Goal: Transaction & Acquisition: Book appointment/travel/reservation

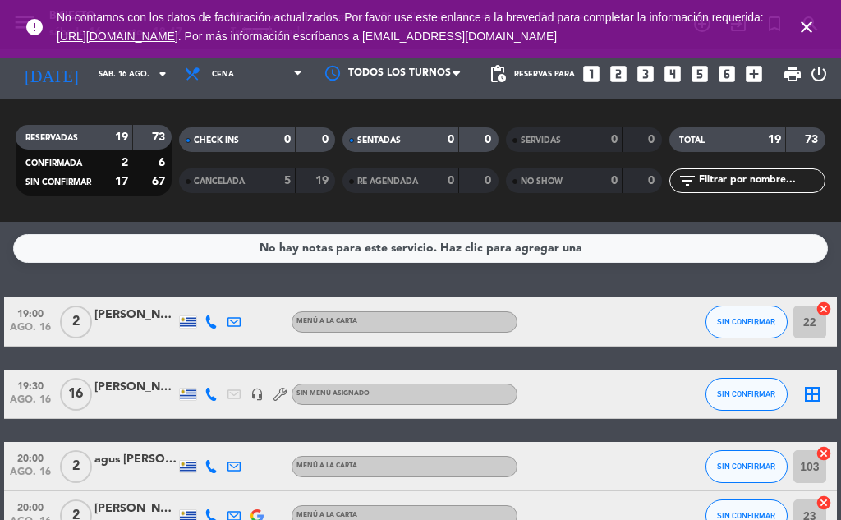
click at [808, 26] on icon "close" at bounding box center [807, 27] width 20 height 20
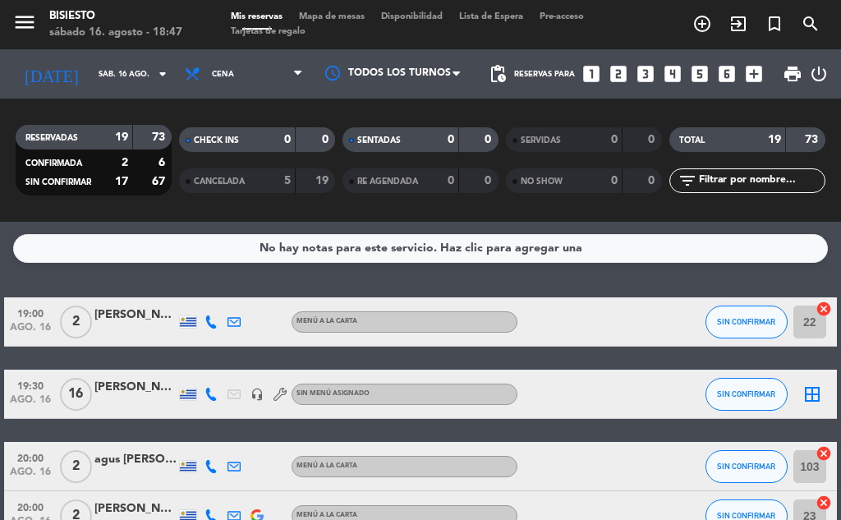
click at [695, 31] on icon "add_circle_outline" at bounding box center [702, 24] width 20 height 20
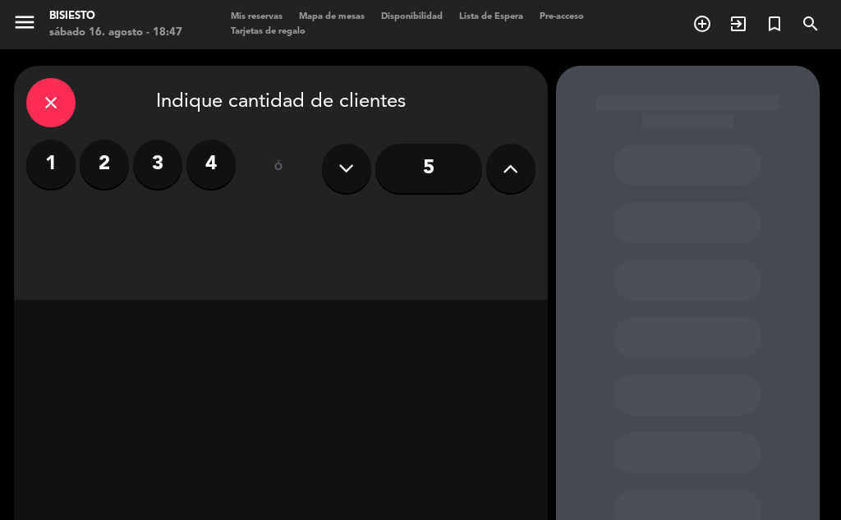
click at [101, 166] on label "2" at bounding box center [104, 164] width 49 height 49
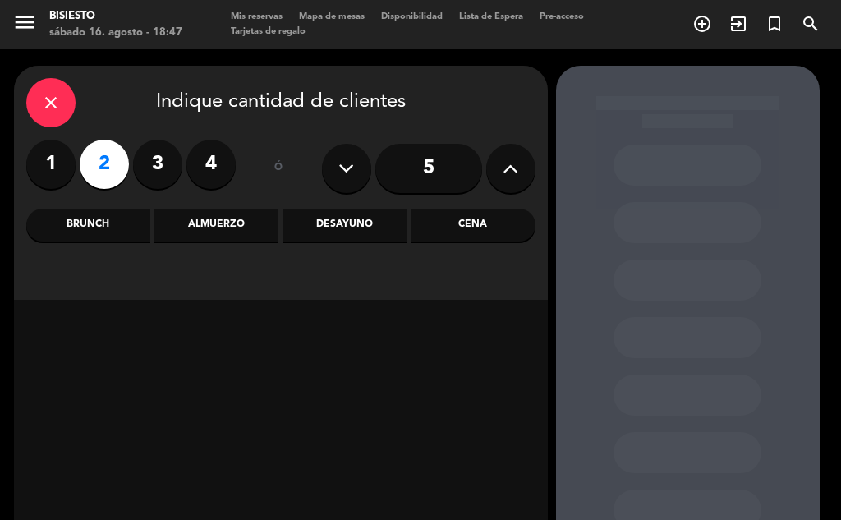
click at [241, 234] on div "Almuerzo" at bounding box center [216, 225] width 124 height 33
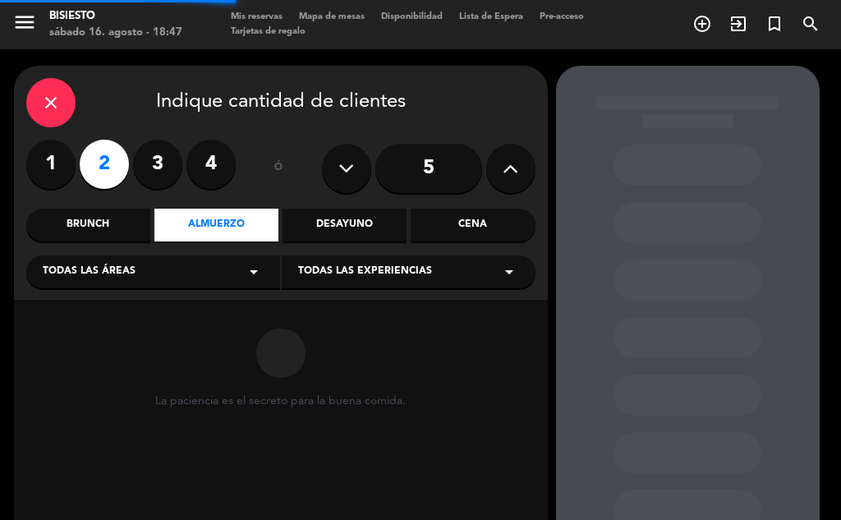
click at [337, 230] on div "Desayuno" at bounding box center [345, 225] width 124 height 33
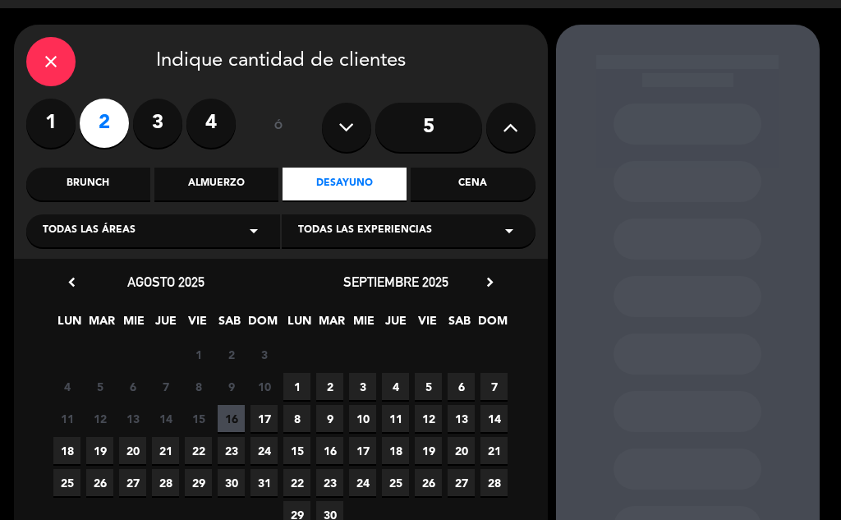
scroll to position [56, 0]
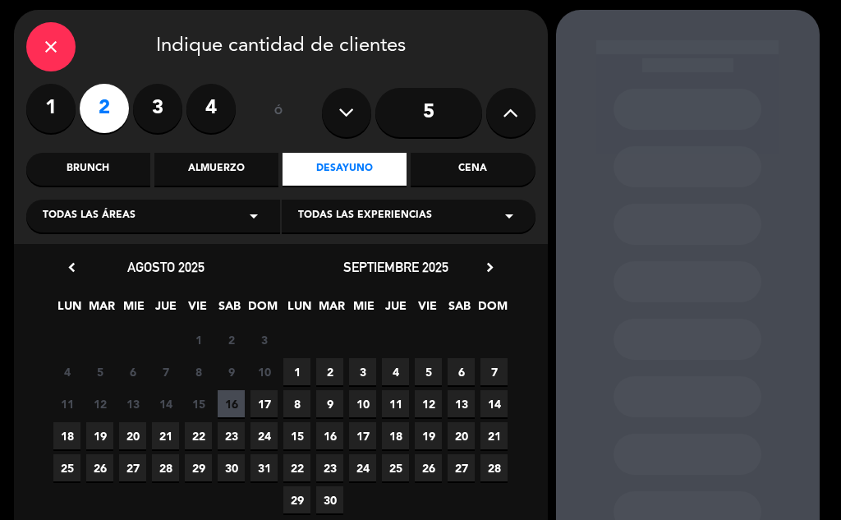
click at [264, 406] on span "17" at bounding box center [264, 403] width 27 height 27
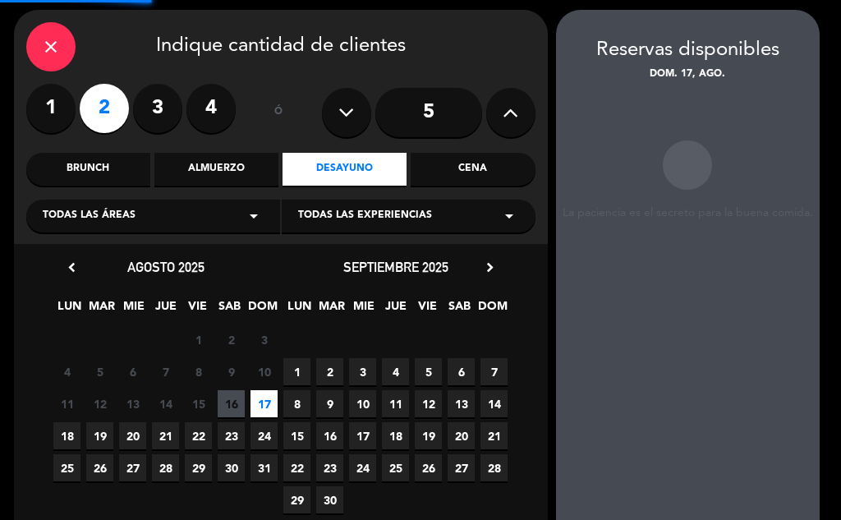
scroll to position [66, 0]
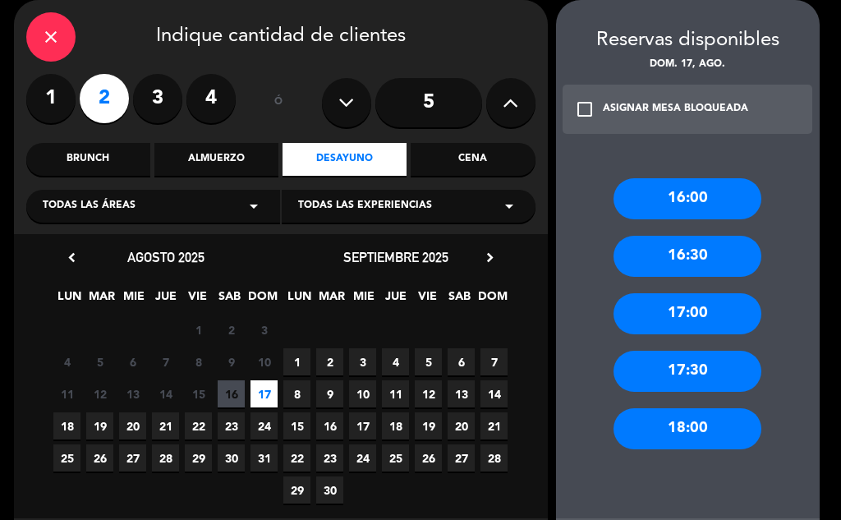
click at [686, 320] on div "17:00" at bounding box center [688, 313] width 148 height 41
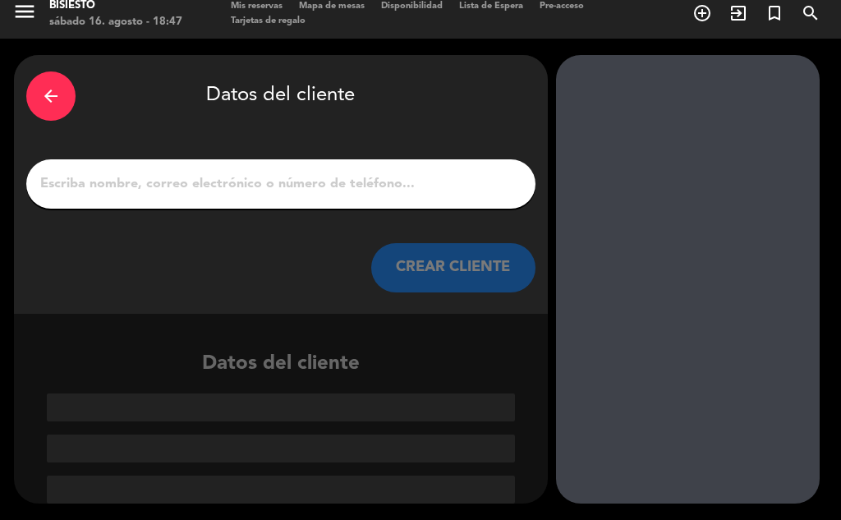
scroll to position [11, 0]
click at [299, 192] on input "1" at bounding box center [281, 183] width 485 height 23
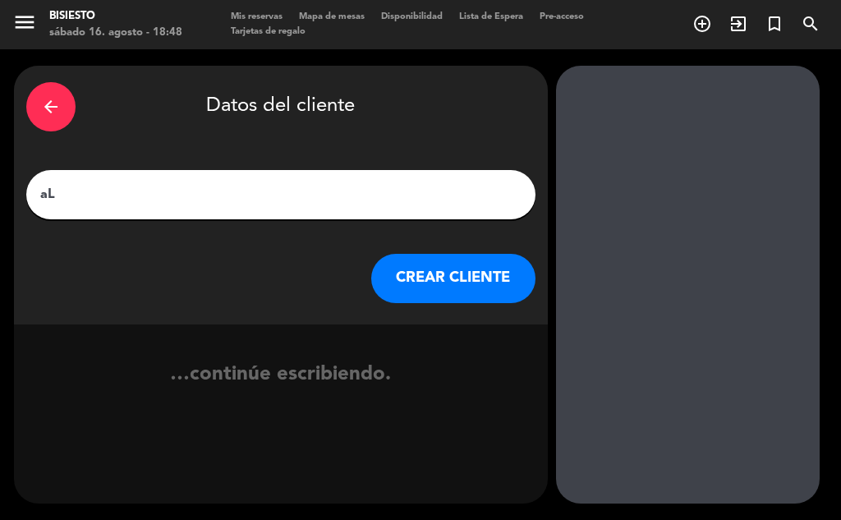
type input "a"
type input "[PERSON_NAME]"
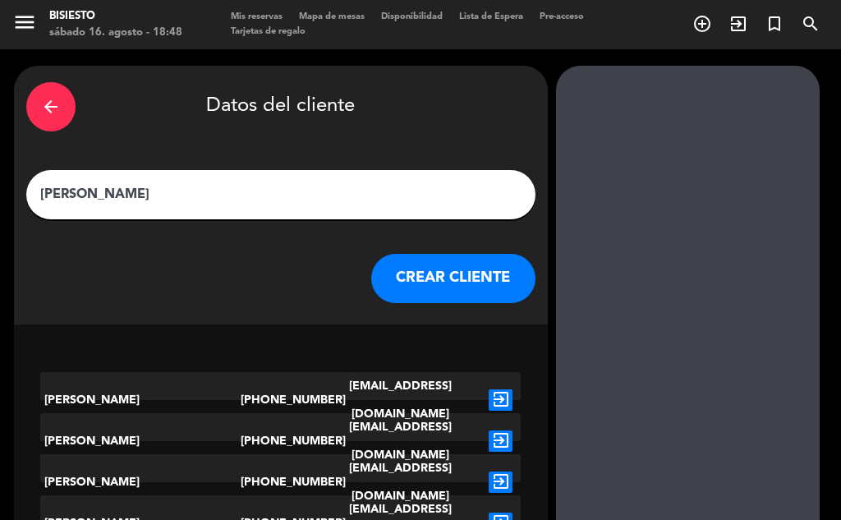
click at [463, 278] on button "CREAR CLIENTE" at bounding box center [453, 278] width 164 height 49
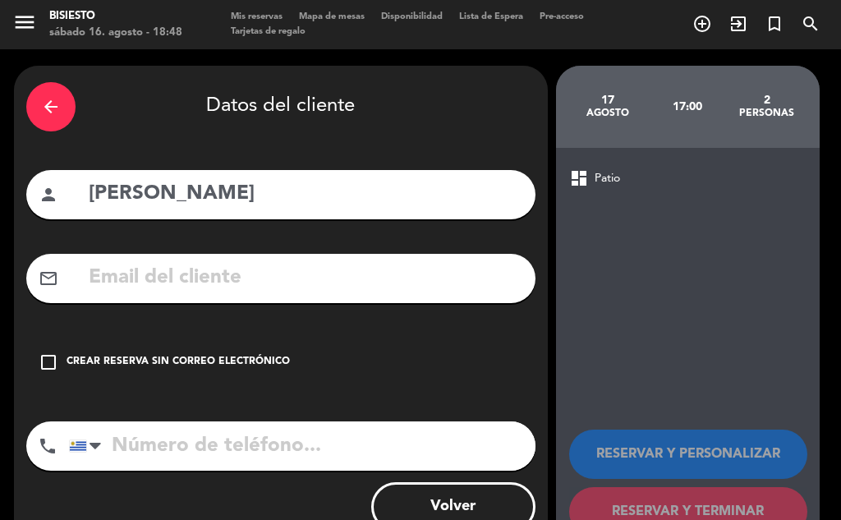
click at [177, 361] on div "Crear reserva sin correo electrónico" at bounding box center [178, 362] width 223 height 16
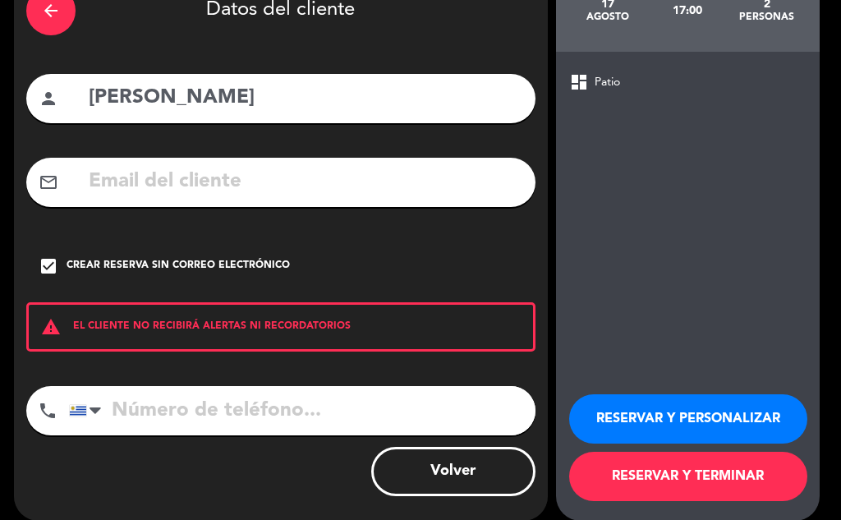
scroll to position [109, 0]
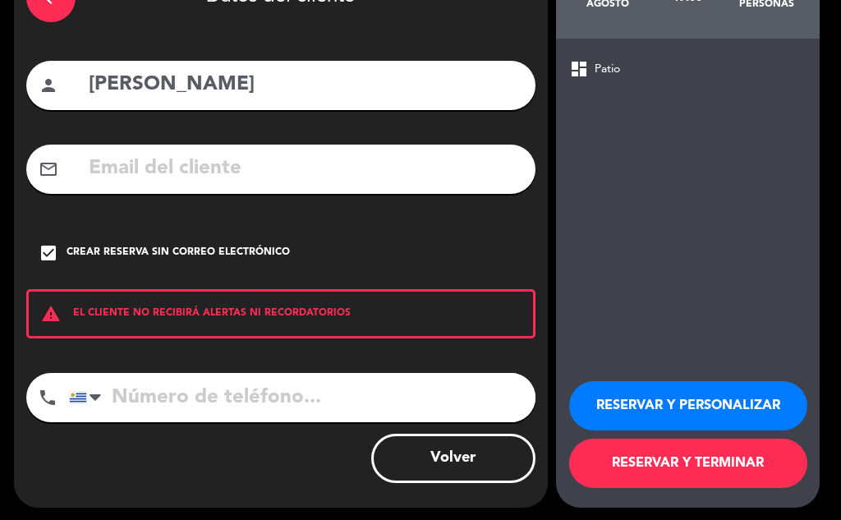
click at [646, 401] on button "RESERVAR Y PERSONALIZAR" at bounding box center [688, 405] width 238 height 49
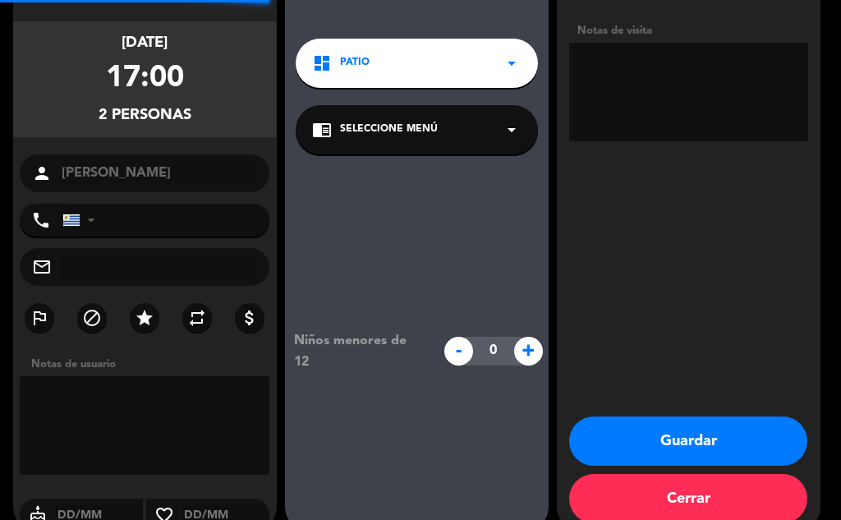
scroll to position [66, 0]
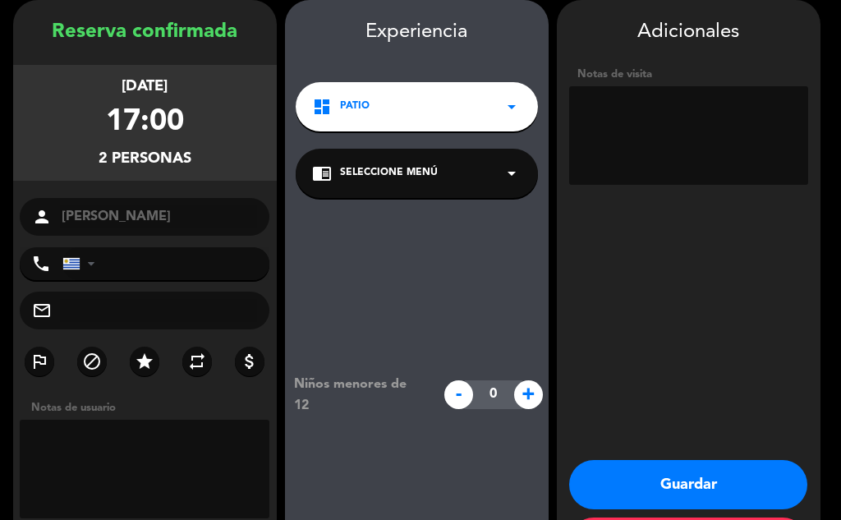
click at [685, 464] on button "Guardar" at bounding box center [688, 484] width 238 height 49
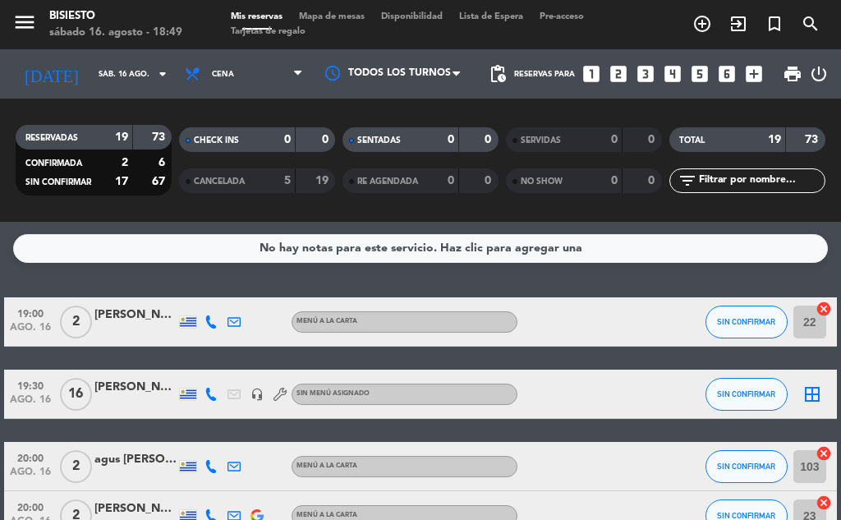
click at [294, 182] on div "CANCELADA 5 19" at bounding box center [257, 180] width 156 height 25
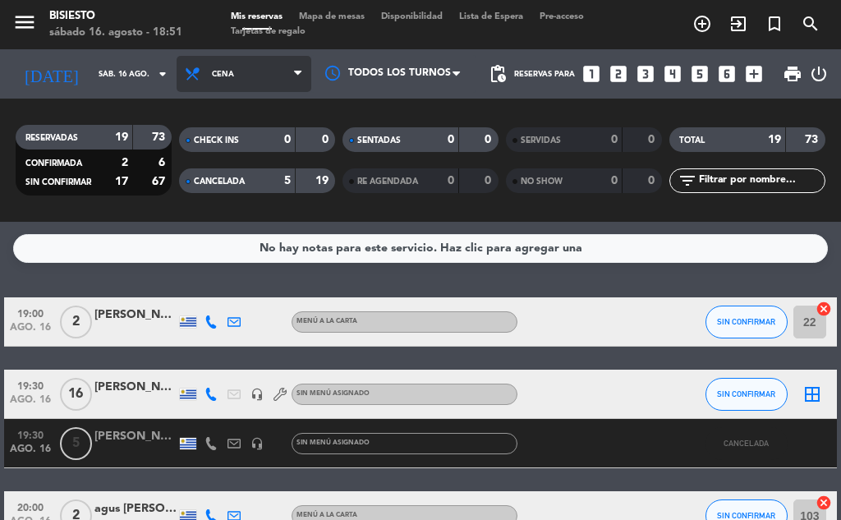
click at [276, 77] on span "Cena" at bounding box center [244, 74] width 135 height 36
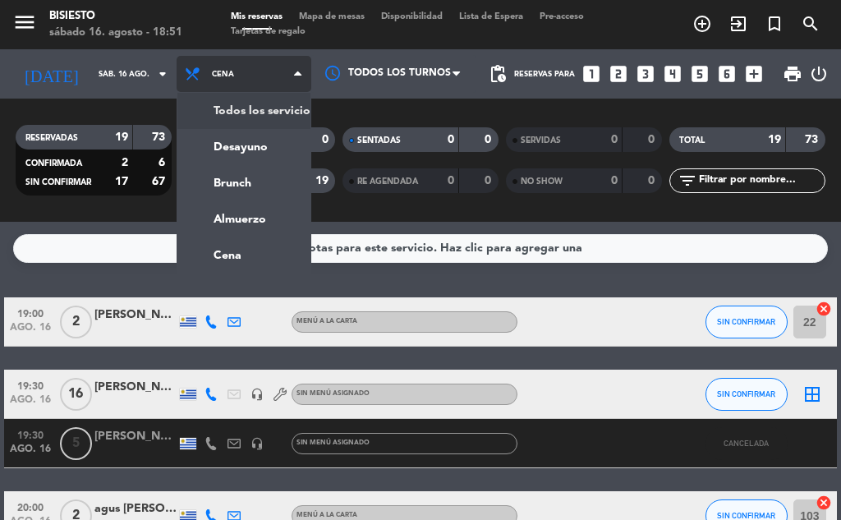
click at [273, 117] on div "menu Bisiesto [DATE] 16. agosto - 18:51 Mis reservas Mapa de mesas Disponibilid…" at bounding box center [420, 111] width 841 height 222
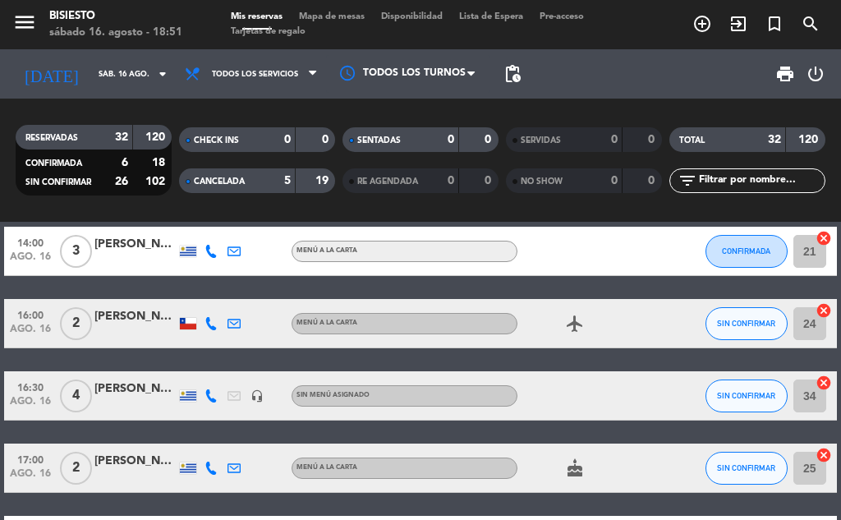
scroll to position [657, 0]
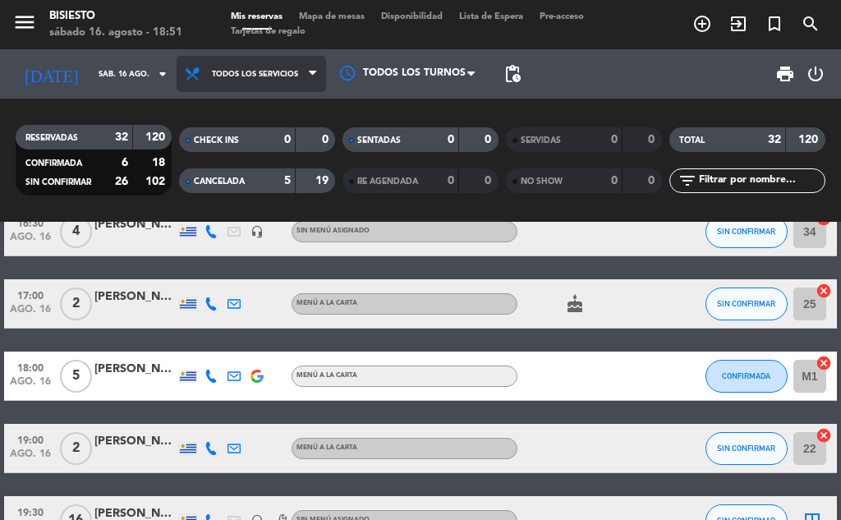
click at [266, 79] on span "Todos los servicios" at bounding box center [251, 74] width 149 height 36
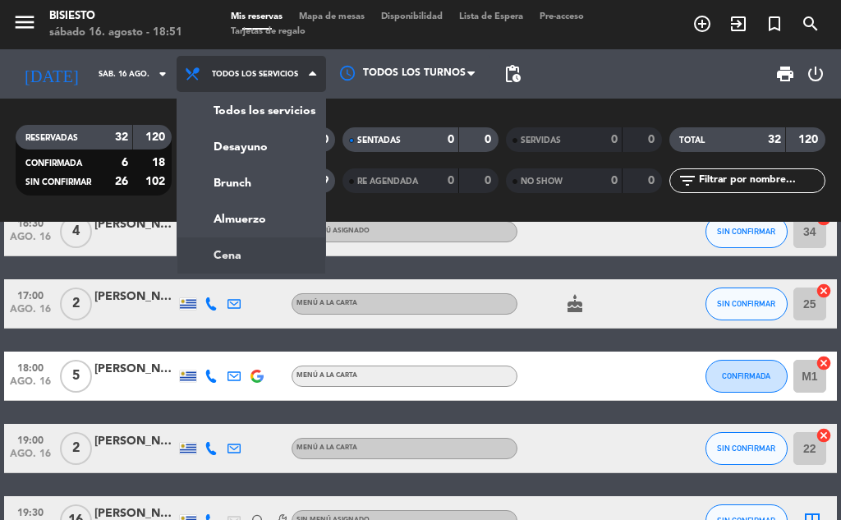
click at [271, 246] on ng-component "menu Bisiesto [DATE] 16. agosto - 18:51 Mis reservas Mapa de mesas Disponibilid…" at bounding box center [420, 260] width 841 height 520
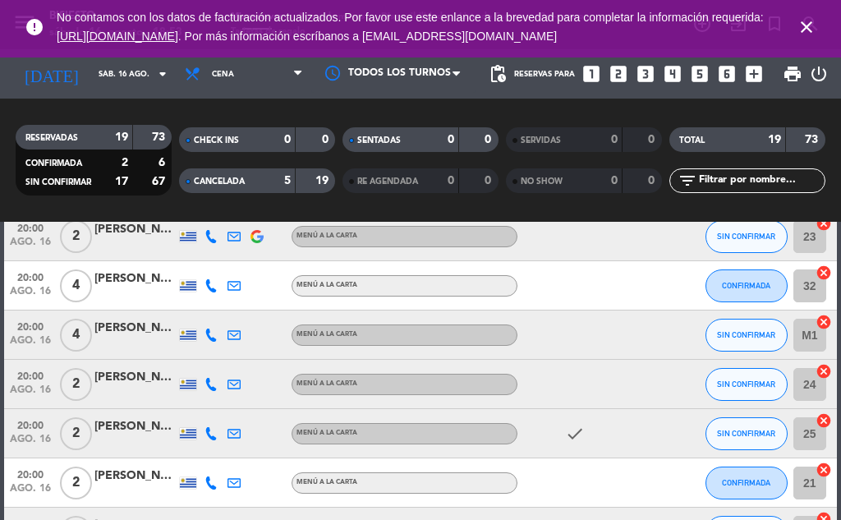
scroll to position [411, 0]
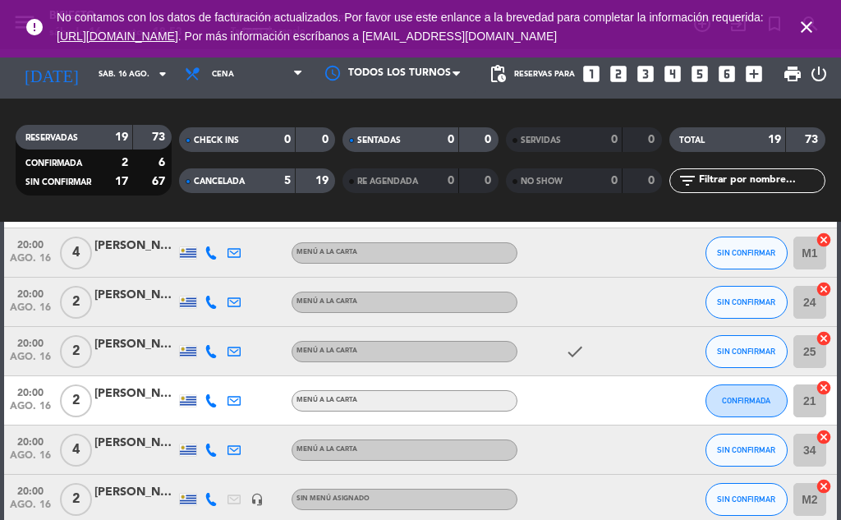
click at [315, 182] on strong "19" at bounding box center [323, 180] width 16 height 11
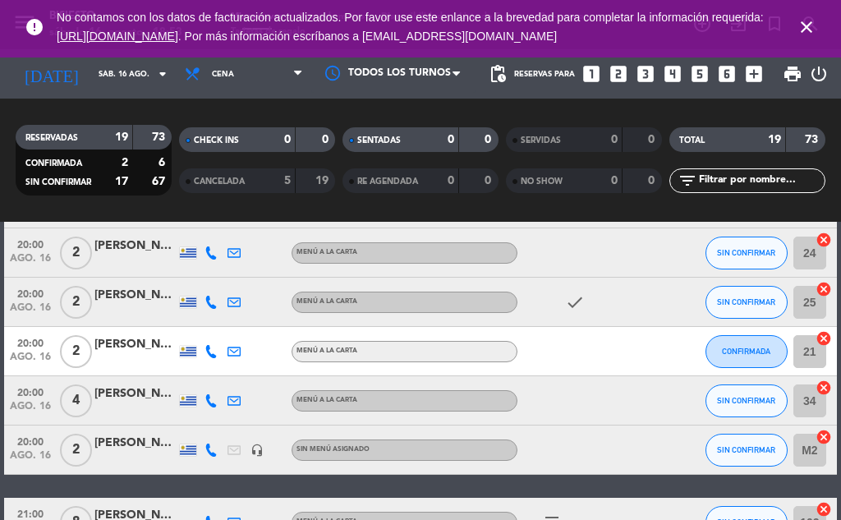
scroll to position [493, 0]
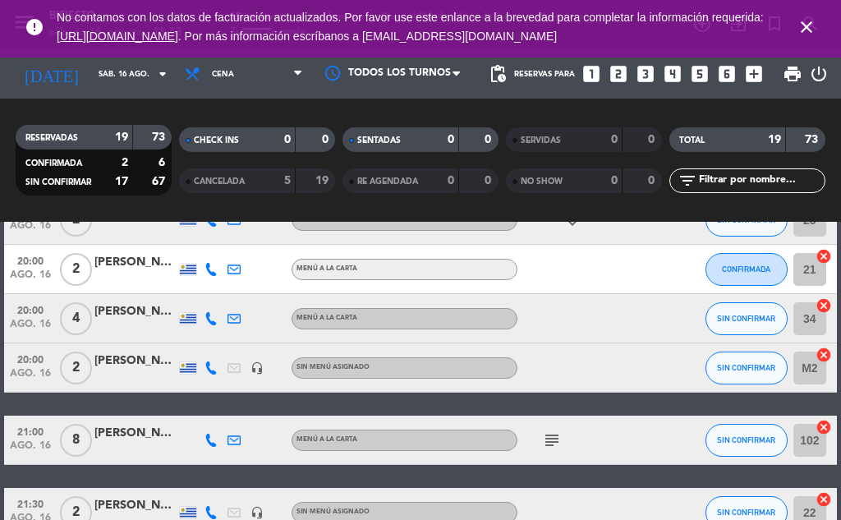
click at [268, 178] on div "5" at bounding box center [275, 181] width 33 height 19
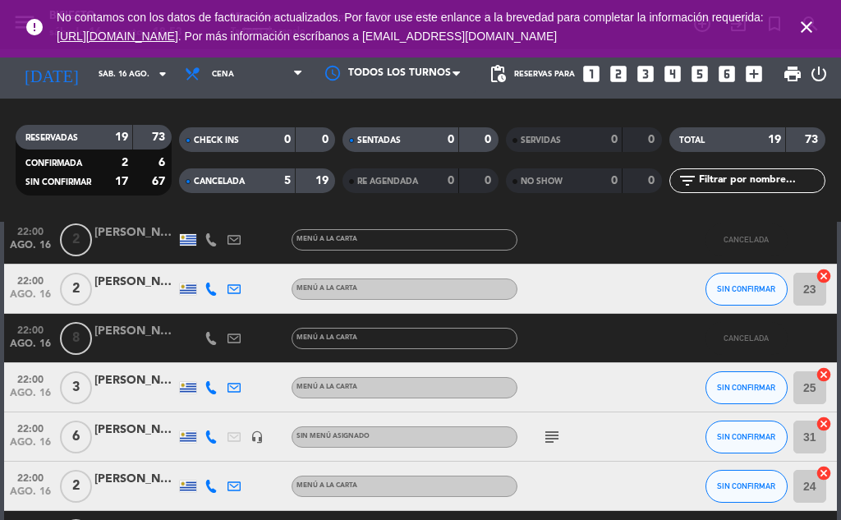
scroll to position [1150, 0]
